Goal: Complete application form

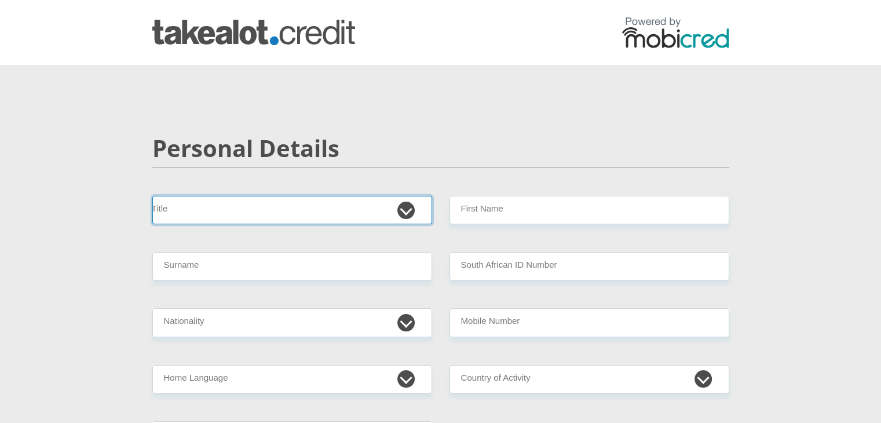
click at [403, 205] on select "Mr Ms Mrs Dr [PERSON_NAME]" at bounding box center [292, 210] width 280 height 28
select select "Mrs"
click at [152, 196] on select "Mr Ms Mrs Dr [PERSON_NAME]" at bounding box center [292, 210] width 280 height 28
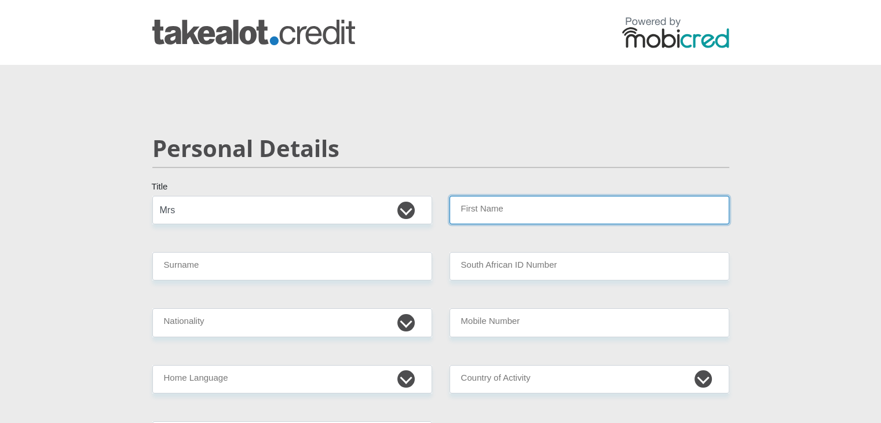
click at [544, 207] on input "First Name" at bounding box center [589, 210] width 280 height 28
type input "Chrismare"
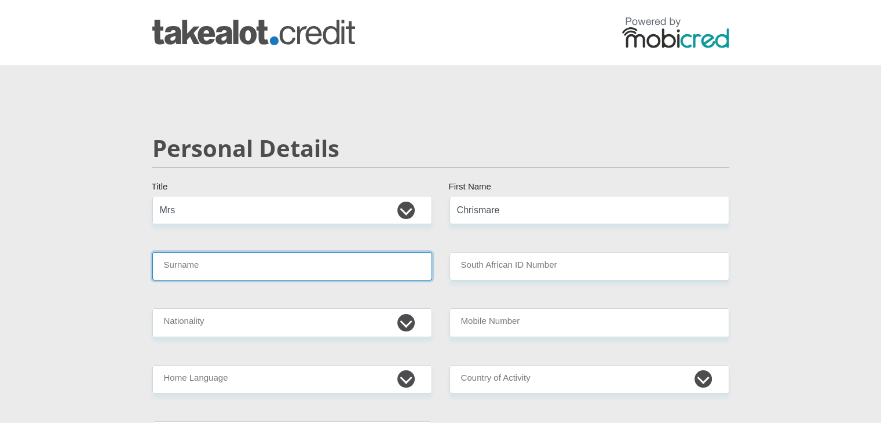
type input "[PERSON_NAME]"
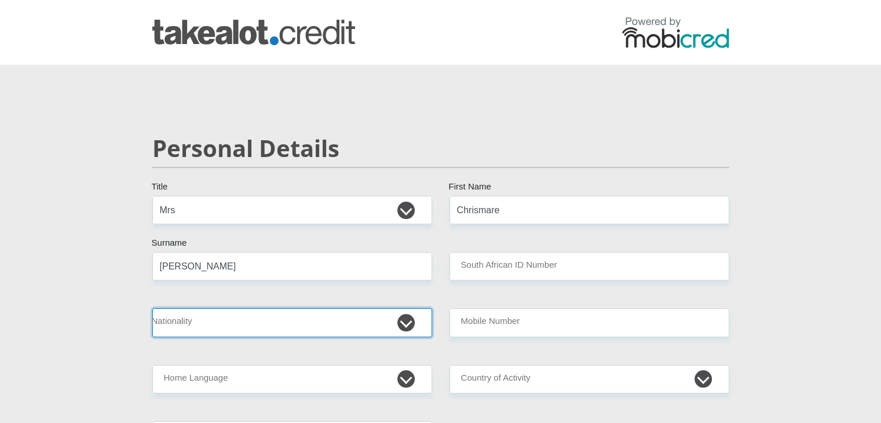
select select "ZAF"
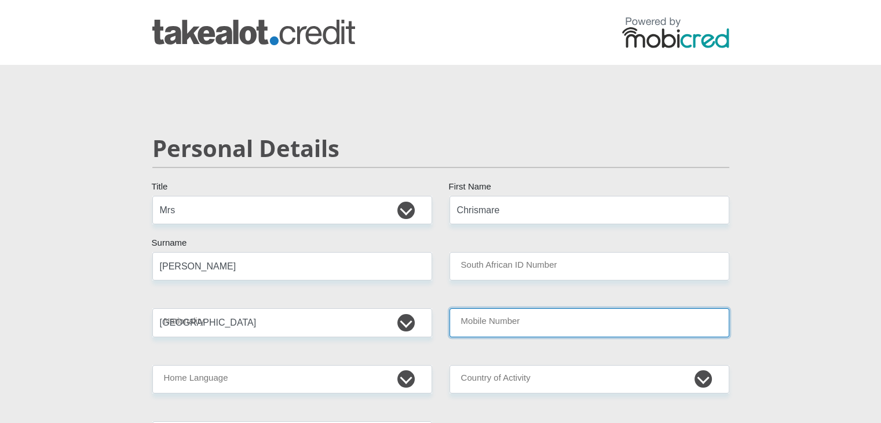
type input "0823026705"
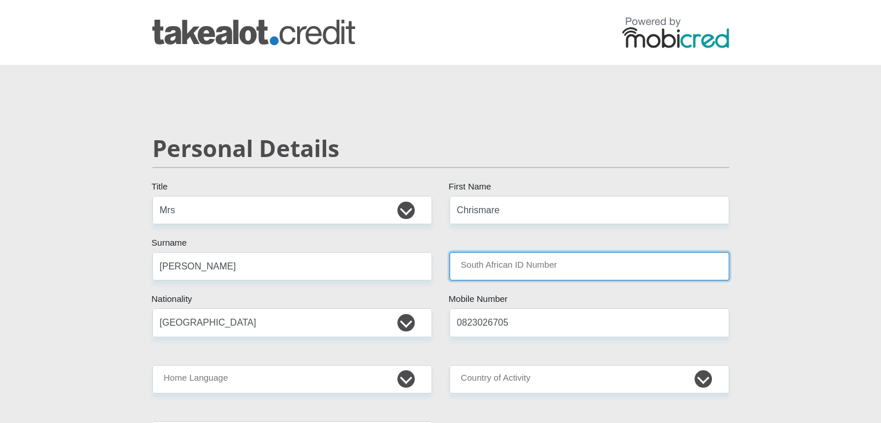
click at [540, 267] on input "South African ID Number" at bounding box center [589, 266] width 280 height 28
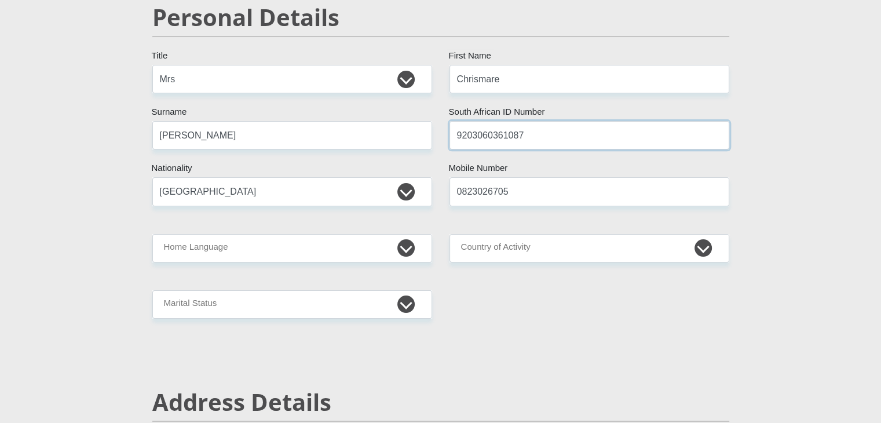
scroll to position [169, 0]
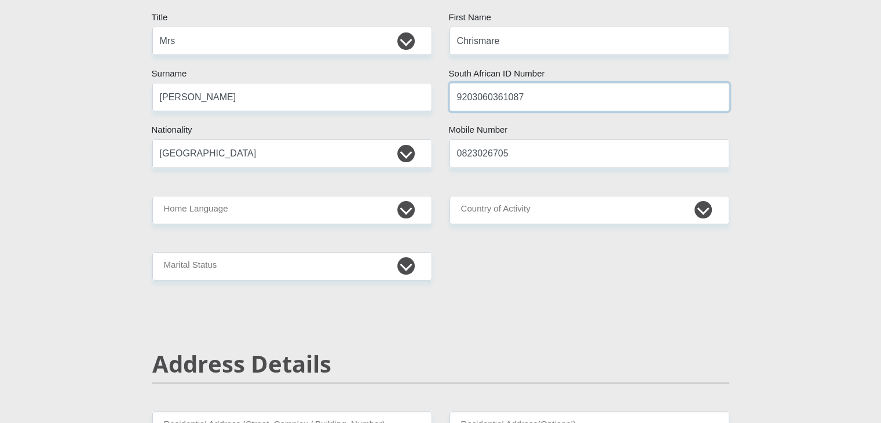
type input "9203060361087"
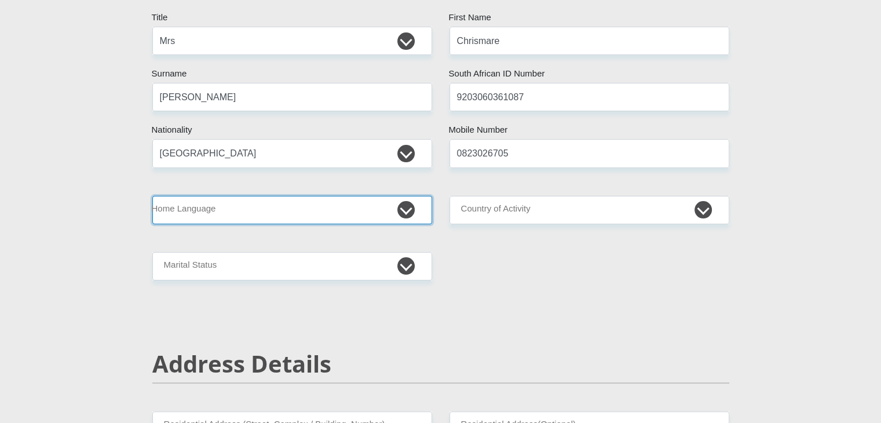
click at [404, 214] on select "Afrikaans English Sepedi South Ndebele Southern Sotho Swati Tsonga Tswana Venda…" at bounding box center [292, 210] width 280 height 28
select select "afr"
click at [152, 196] on select "Afrikaans English Sepedi South Ndebele Southern Sotho Swati Tsonga Tswana Venda…" at bounding box center [292, 210] width 280 height 28
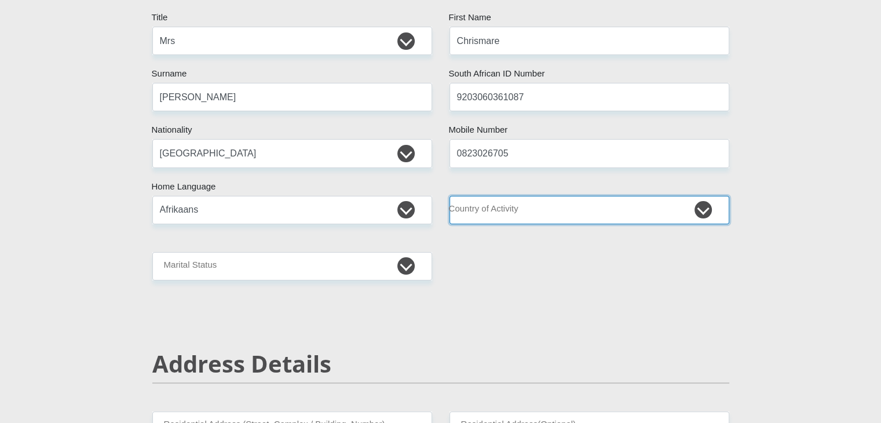
click at [706, 211] on select "[GEOGRAPHIC_DATA] [GEOGRAPHIC_DATA] [GEOGRAPHIC_DATA] [GEOGRAPHIC_DATA] [GEOGRA…" at bounding box center [589, 210] width 280 height 28
select select "ZAF"
click at [449, 196] on select "[GEOGRAPHIC_DATA] [GEOGRAPHIC_DATA] [GEOGRAPHIC_DATA] [GEOGRAPHIC_DATA] [GEOGRA…" at bounding box center [589, 210] width 280 height 28
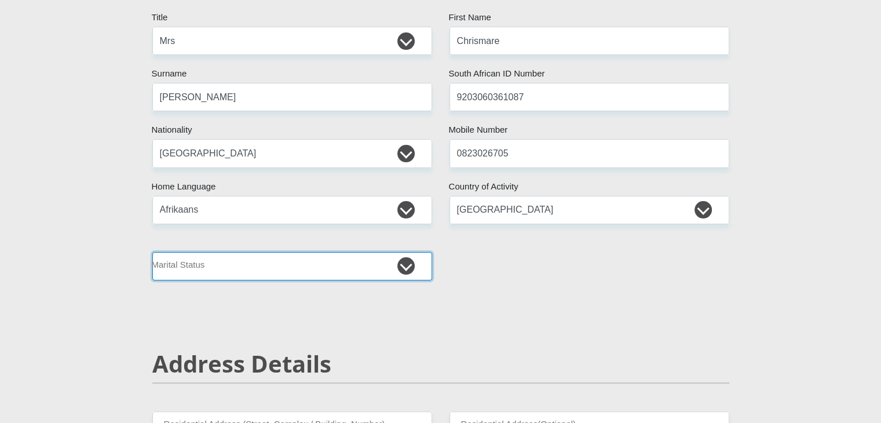
click at [412, 278] on select "Married ANC Single Divorced Widowed Married COP or Customary Law" at bounding box center [292, 266] width 280 height 28
select select "1"
click at [152, 252] on select "Married ANC Single Divorced Widowed Married COP or Customary Law" at bounding box center [292, 266] width 280 height 28
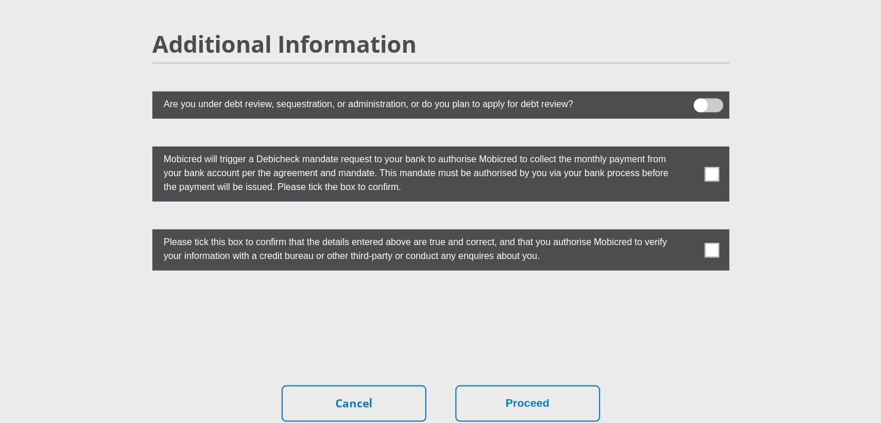
scroll to position [3261, 0]
